Goal: Information Seeking & Learning: Learn about a topic

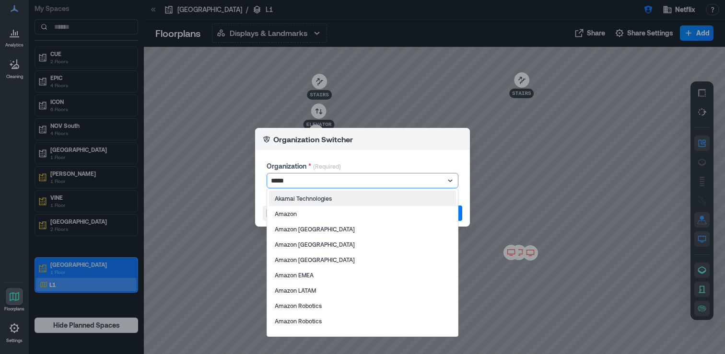
type input "******"
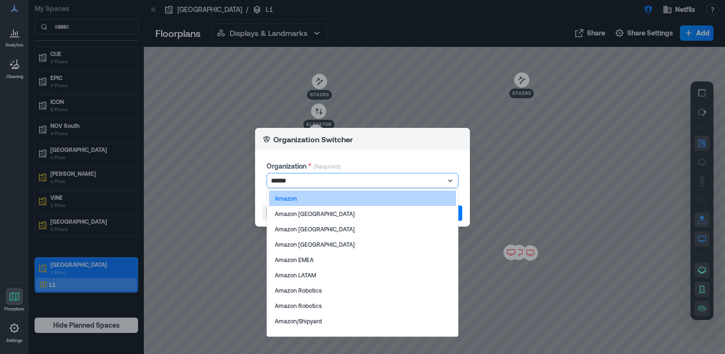
click at [423, 199] on div "Amazon" at bounding box center [362, 198] width 187 height 15
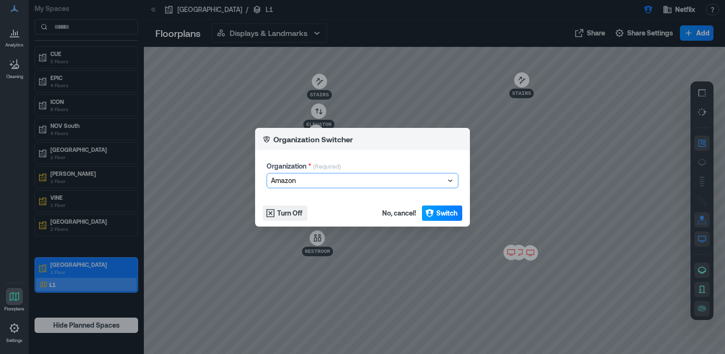
click at [448, 213] on span "Switch" at bounding box center [446, 213] width 21 height 10
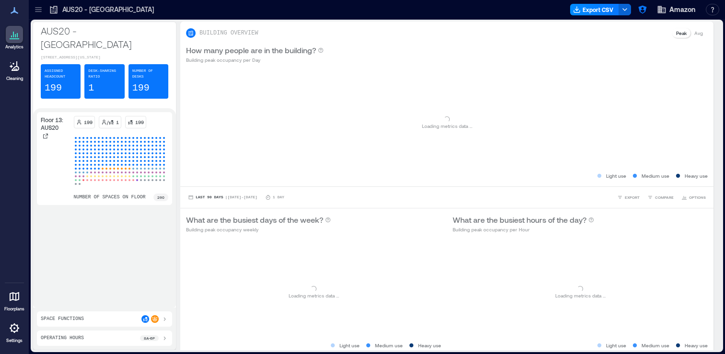
click at [40, 9] on icon at bounding box center [38, 9] width 6 height 1
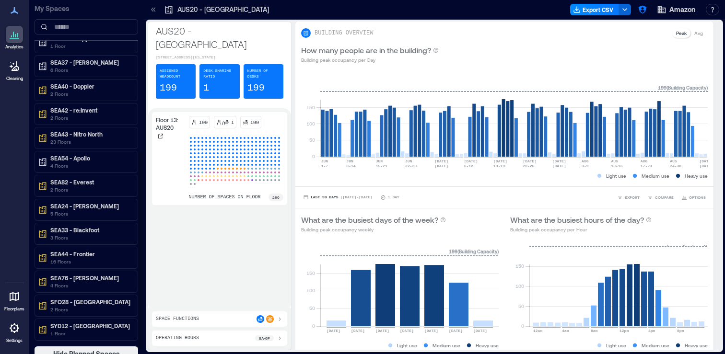
scroll to position [282, 0]
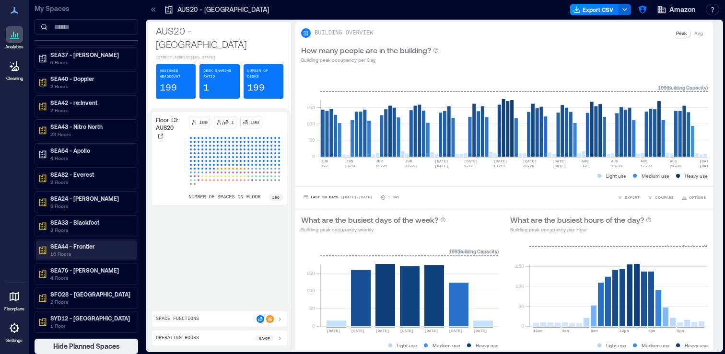
click at [98, 252] on p "16 Floors" at bounding box center [90, 254] width 81 height 8
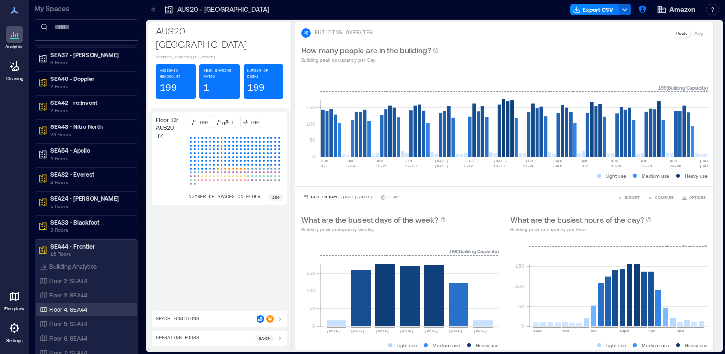
click at [97, 305] on div "Floor 4: SEA44" at bounding box center [84, 310] width 93 height 10
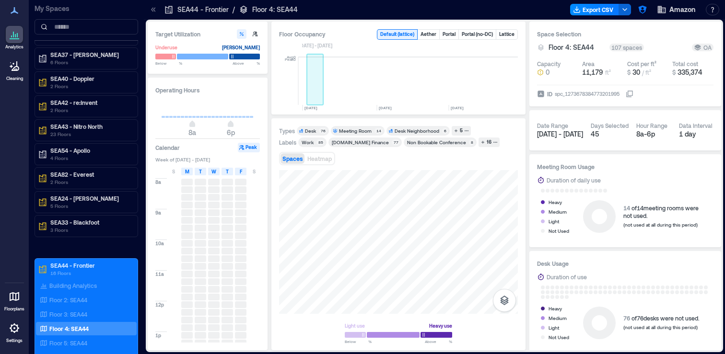
click at [314, 94] on rect at bounding box center [315, 81] width 17 height 48
